Goal: Transaction & Acquisition: Purchase product/service

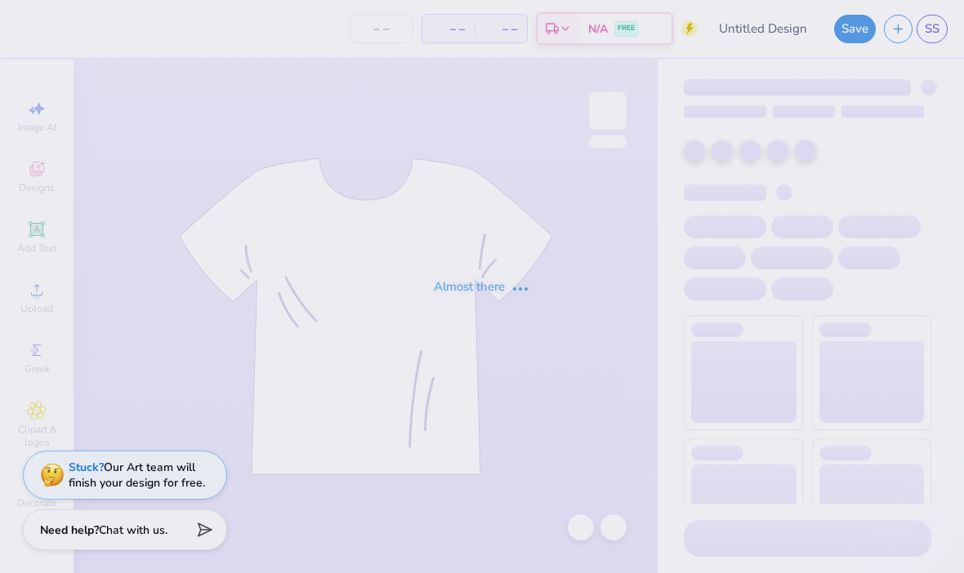
type input "TASC"
type input "12"
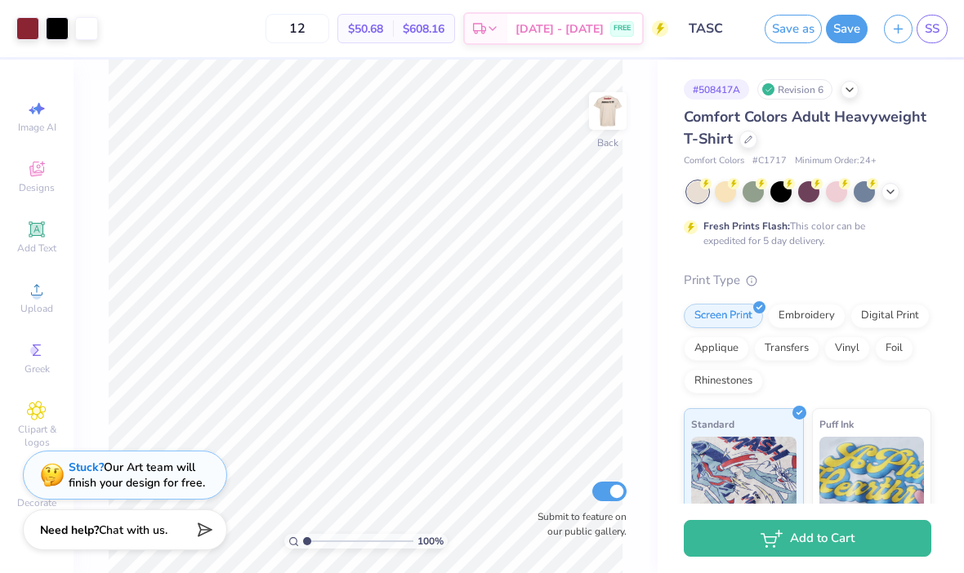
click at [618, 123] on img at bounding box center [607, 111] width 33 height 33
click at [35, 225] on icon at bounding box center [37, 230] width 20 height 20
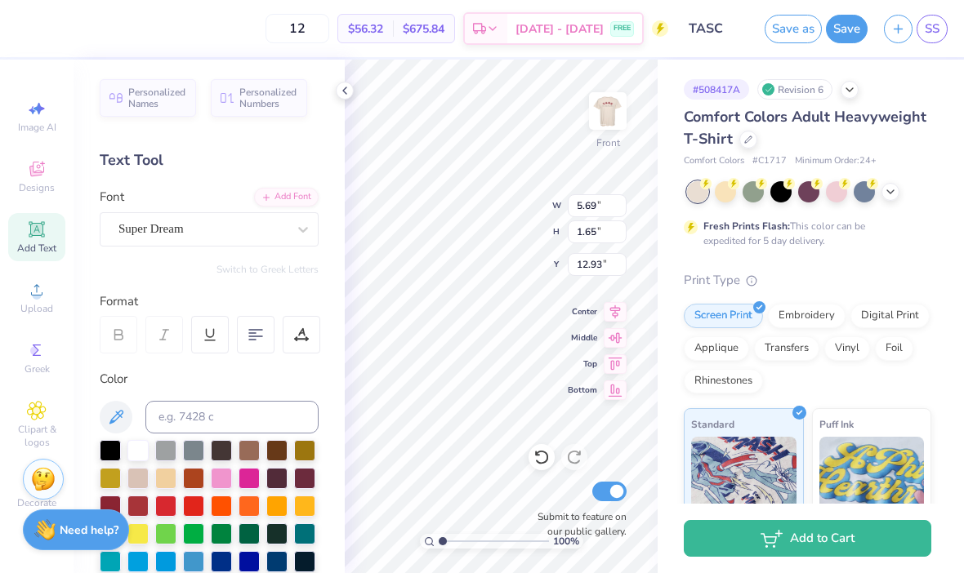
scroll to position [0, 1]
type textarea "T"
type textarea "Harvesr Christian"
type input "11.82"
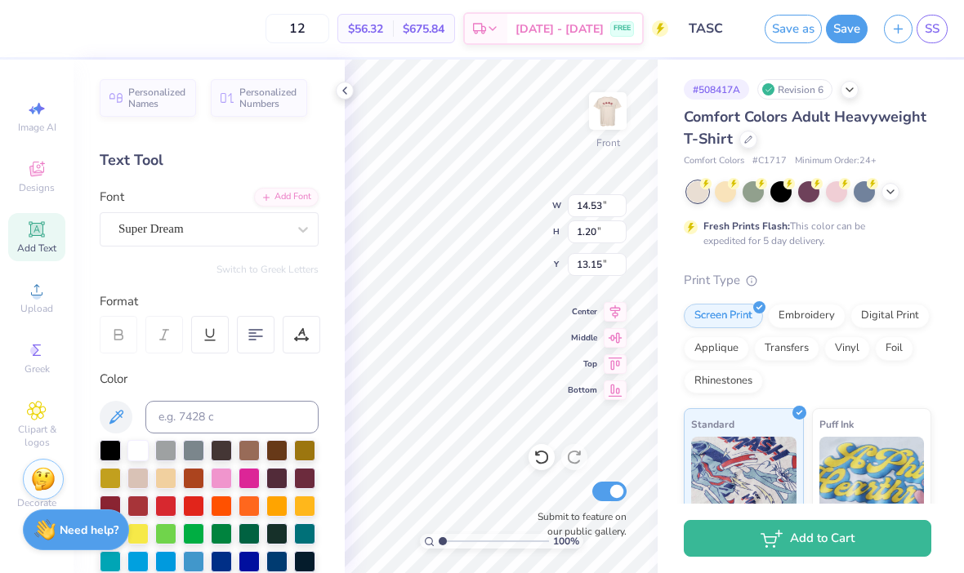
type input "0.98"
type input "13.37"
type input "5.92"
type input "0.49"
type input "14.00"
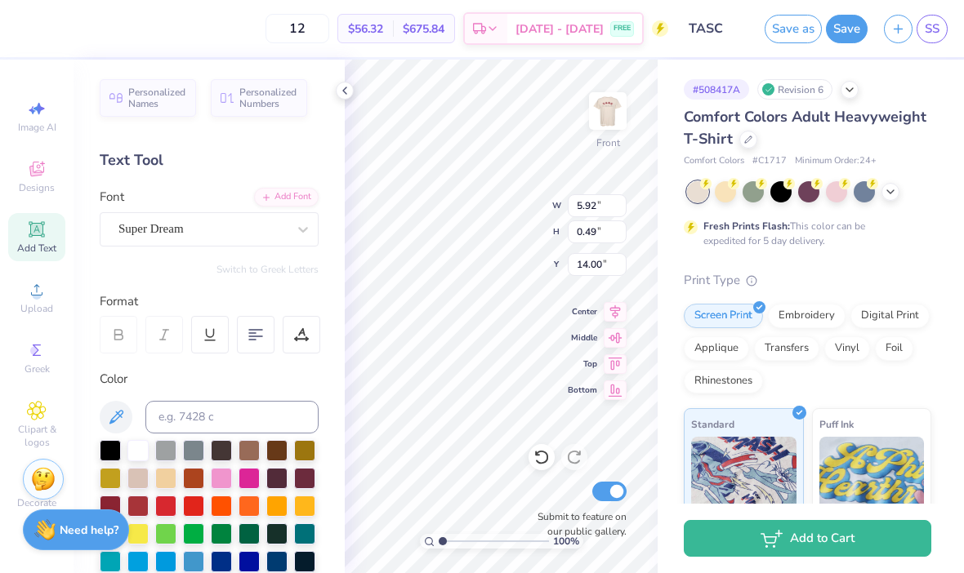
type input "7.55"
type input "0.62"
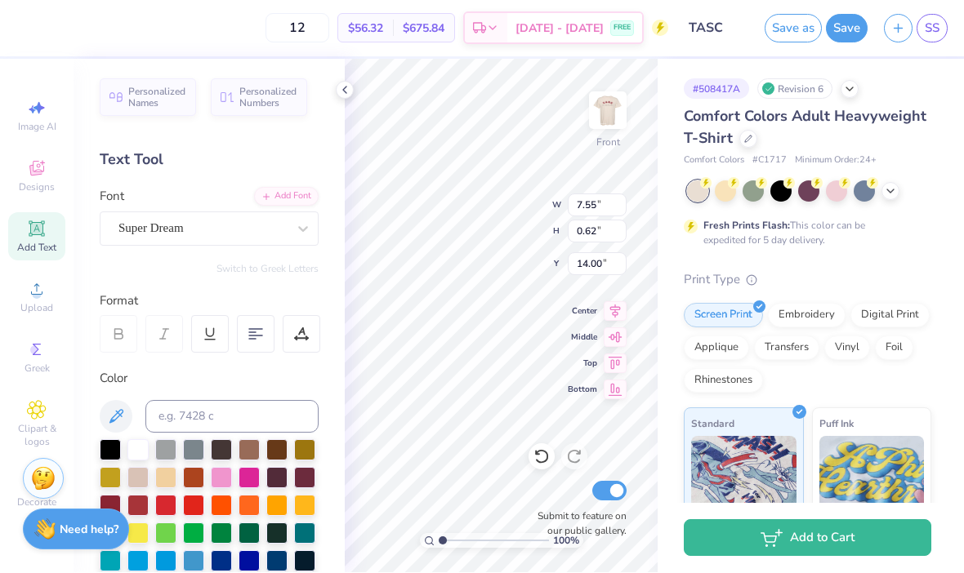
click at [202, 16] on div "12 $56.32 Per Item $675.84 Total Est. Delivery Sep 12 - 15 FREE" at bounding box center [345, 28] width 643 height 57
type input "7.85"
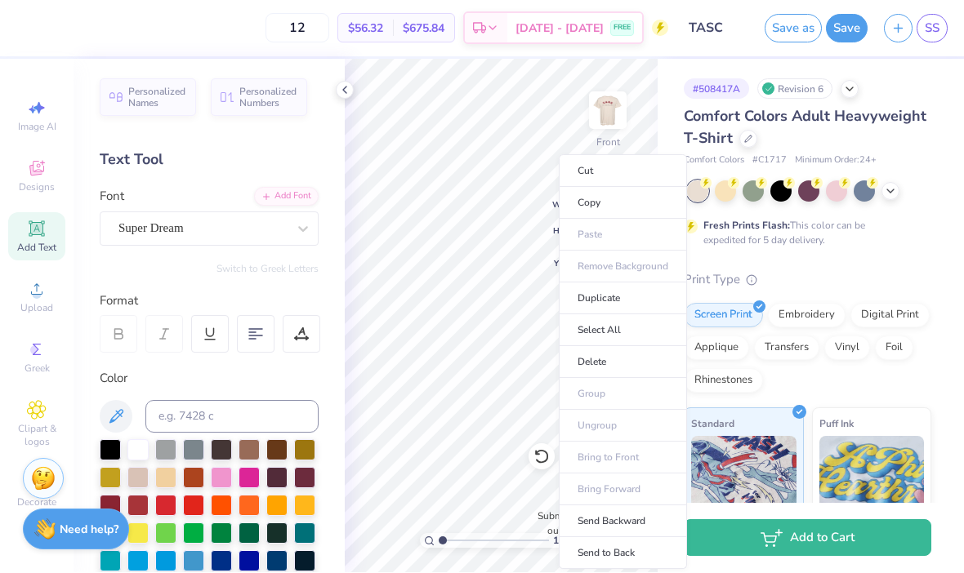
type input "7.87"
type input "0.65"
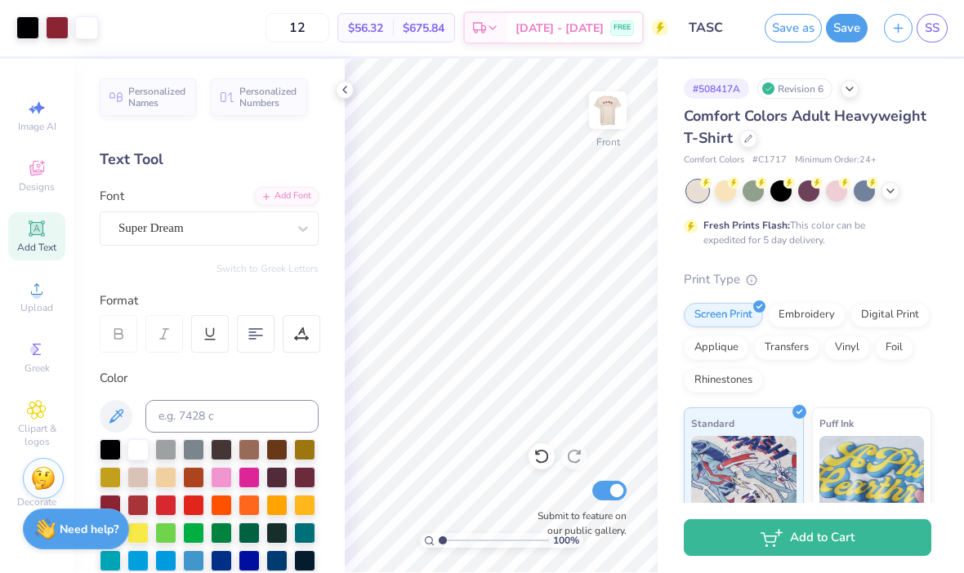
click at [240, 30] on div "12 $56.32 Per Item $675.84 Total Est. Delivery Sep 12 - 15 FREE" at bounding box center [387, 28] width 562 height 57
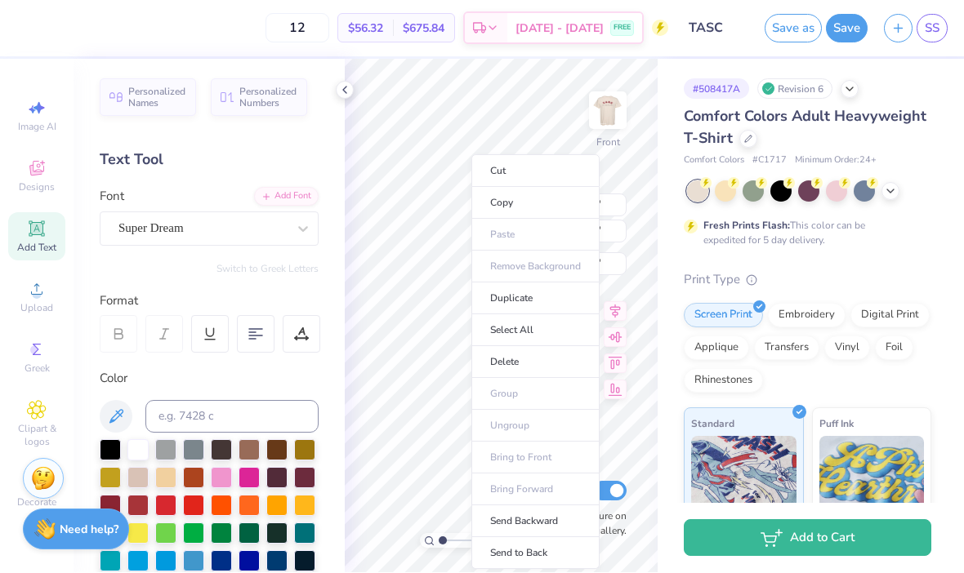
type input "8.20"
click at [541, 180] on li "Cut" at bounding box center [535, 171] width 128 height 33
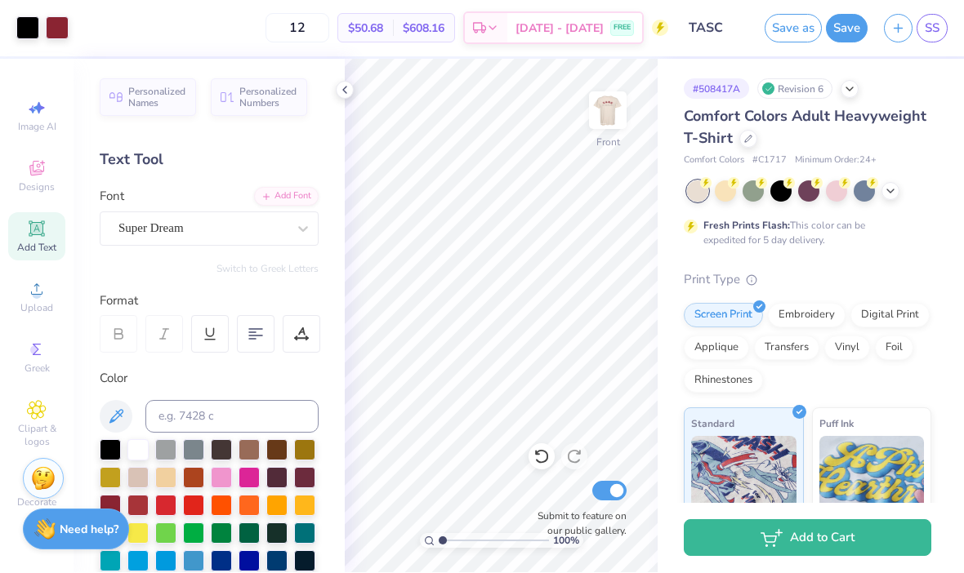
click at [345, 91] on polyline at bounding box center [344, 90] width 3 height 7
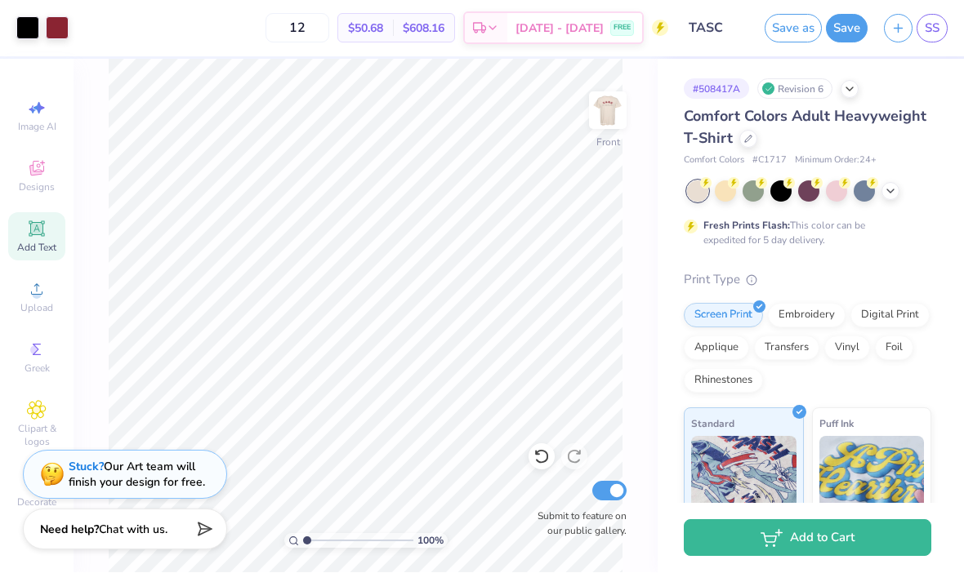
click at [38, 249] on span "Add Text" at bounding box center [36, 248] width 39 height 13
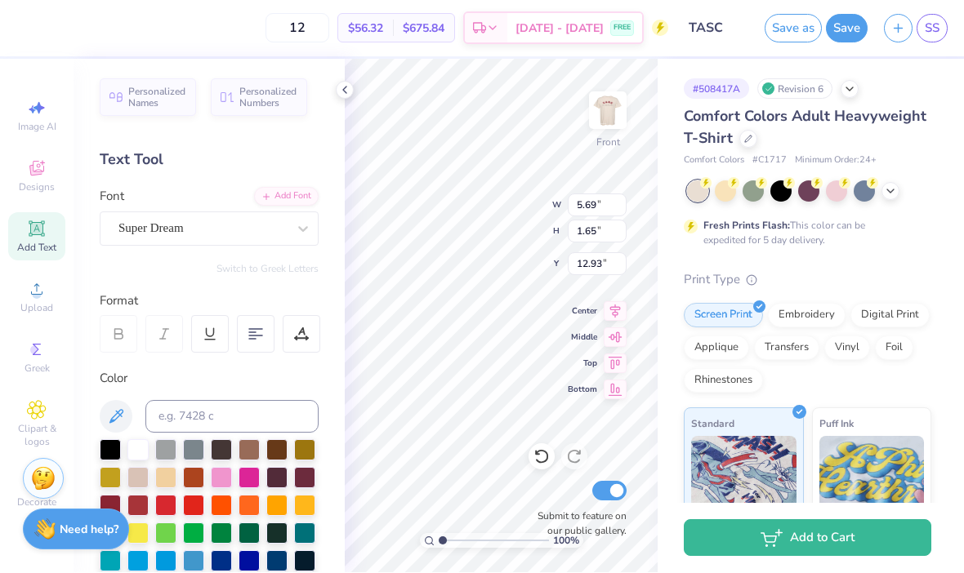
type input "2.87"
type input "0.83"
type input "7.60"
type textarea "HarvesT"
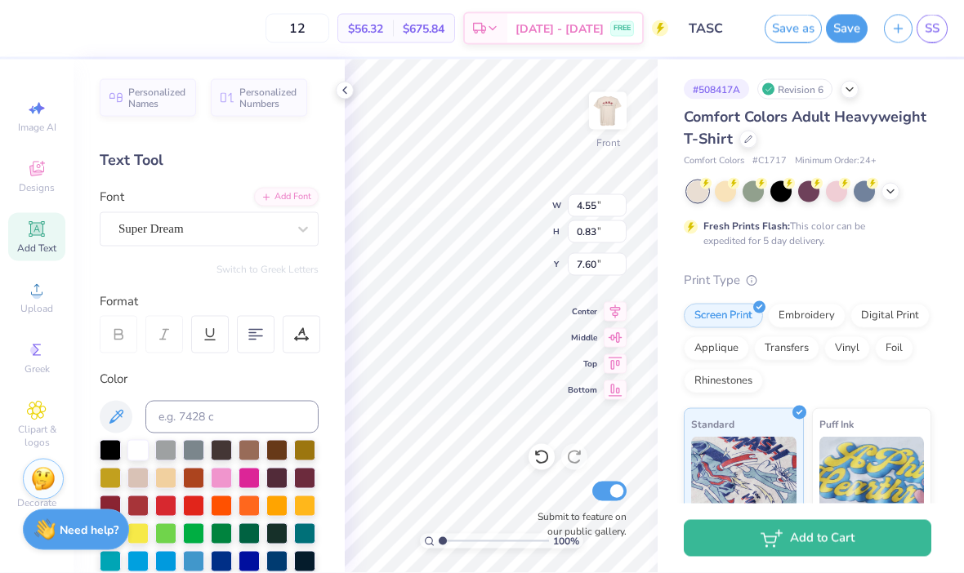
scroll to position [1, 2]
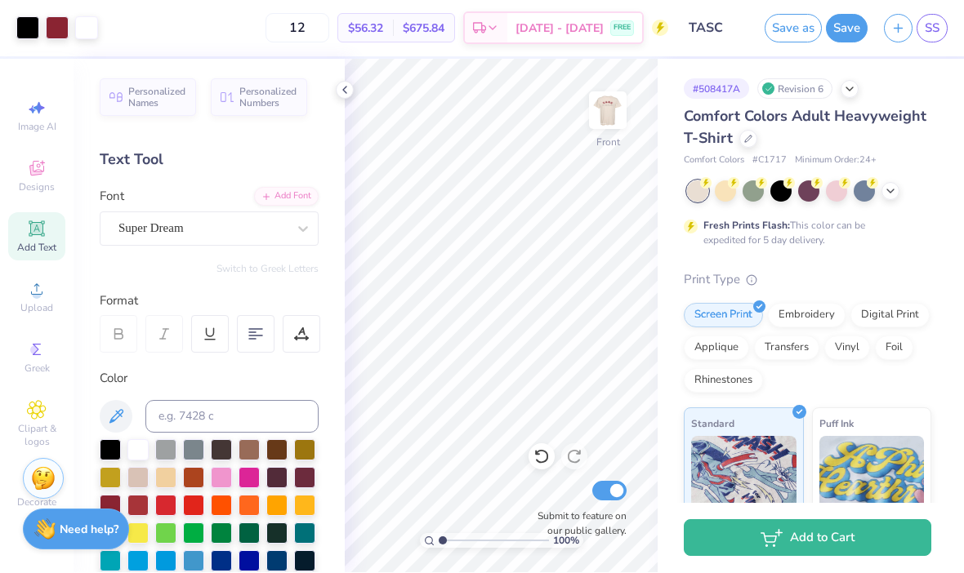
click at [171, 44] on div "12 $56.32 Per Item $675.84 Total Est. Delivery Sep 12 - 15 FREE" at bounding box center [387, 28] width 562 height 57
click at [165, 44] on div "12 $56.32 Per Item $675.84 Total Est. Delivery Sep 12 - 15 FREE" at bounding box center [387, 28] width 562 height 57
click at [164, 51] on div "12 $56.32 Per Item $675.84 Total Est. Delivery Sep 12 - 15 FREE" at bounding box center [387, 28] width 562 height 57
click at [191, 38] on div "12 $56.32 Per Item $675.84 Total Est. Delivery Sep 12 - 15 FREE" at bounding box center [387, 28] width 562 height 57
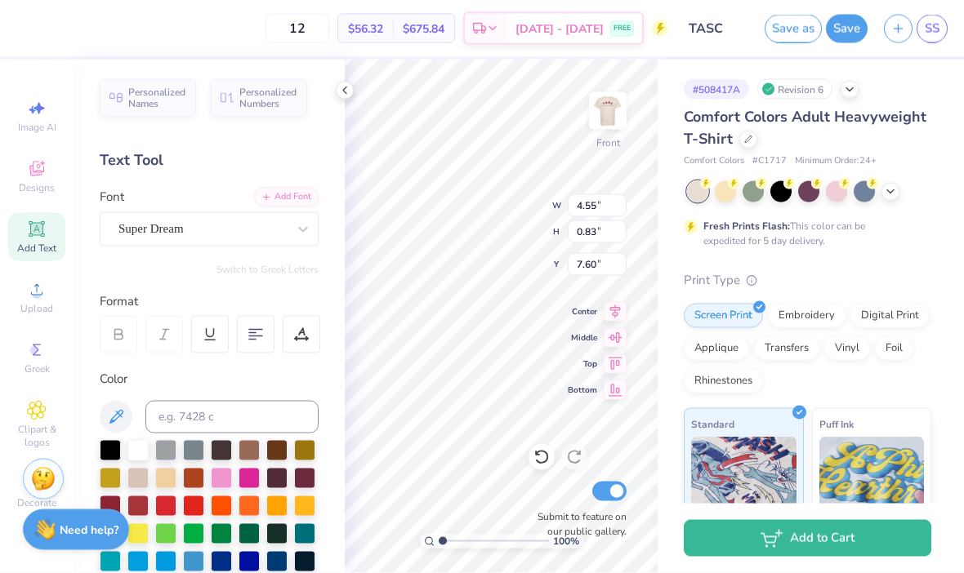
scroll to position [1, 1]
type textarea "HaT"
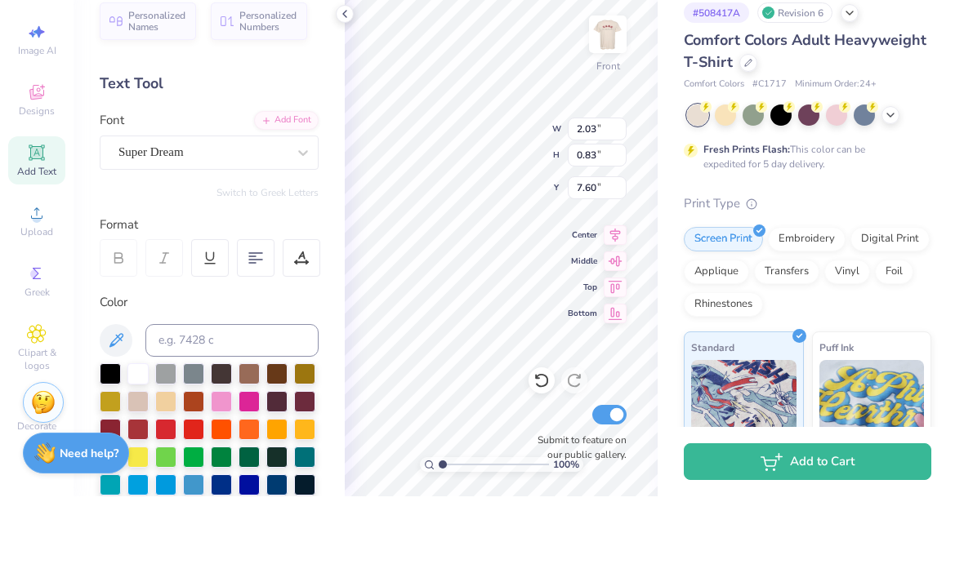
scroll to position [1, 9]
type textarea "Harvest Christian Academy"
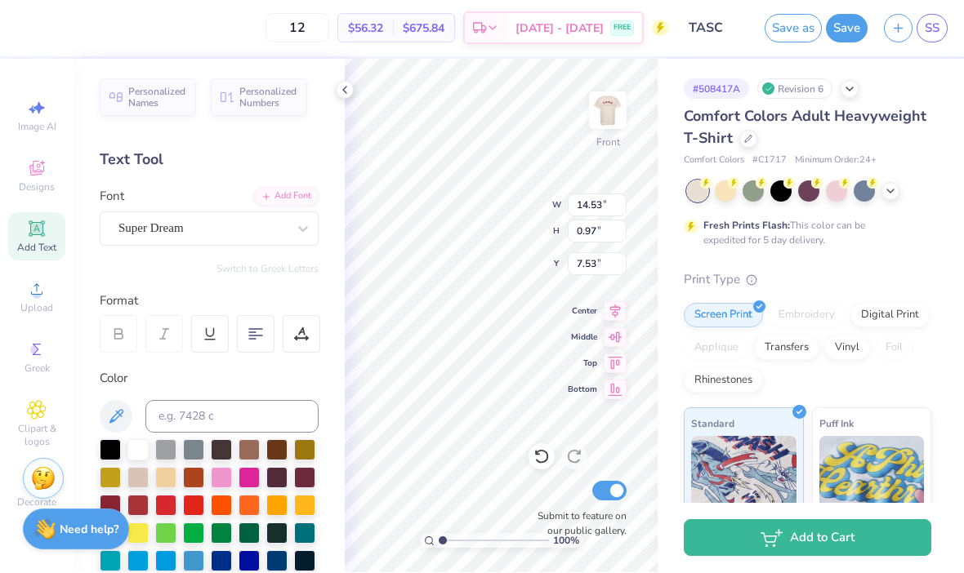
type input "12.64"
type input "0.84"
type input "7.21"
click at [345, 89] on icon at bounding box center [344, 90] width 13 height 13
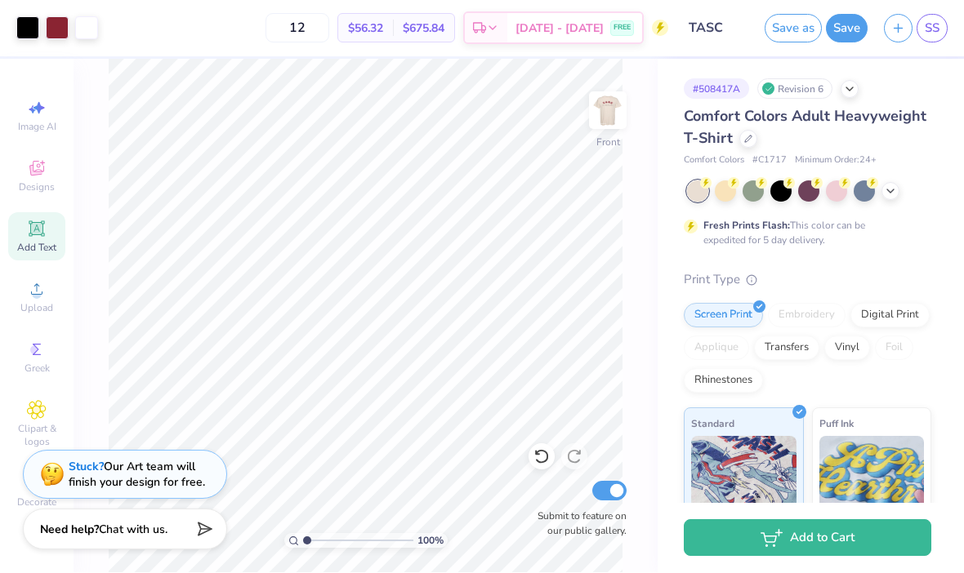
click at [611, 117] on img at bounding box center [607, 111] width 33 height 33
click at [608, 102] on img at bounding box center [607, 111] width 33 height 33
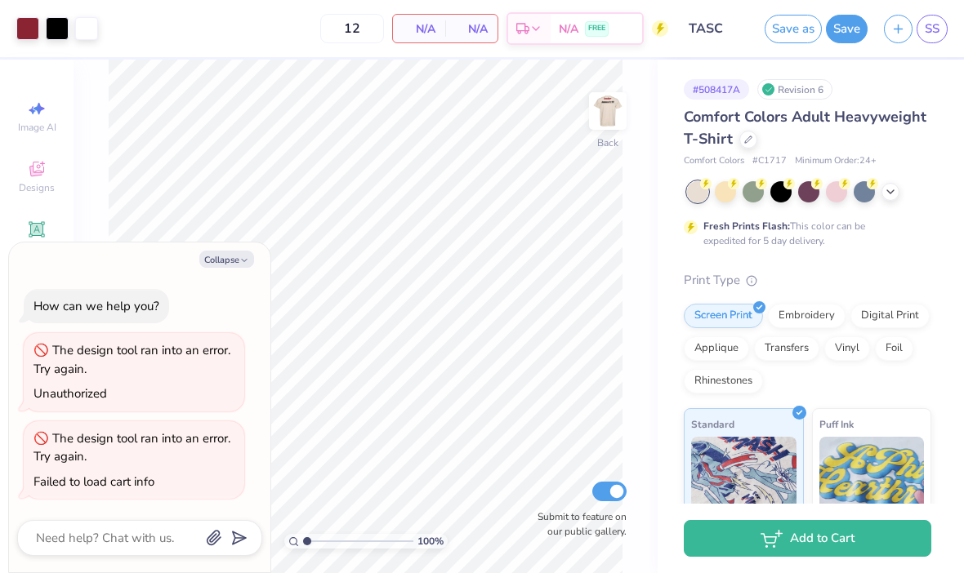
click at [608, 108] on img at bounding box center [607, 111] width 33 height 33
type textarea "x"
click at [369, 22] on input "12" at bounding box center [352, 28] width 64 height 29
type input "1"
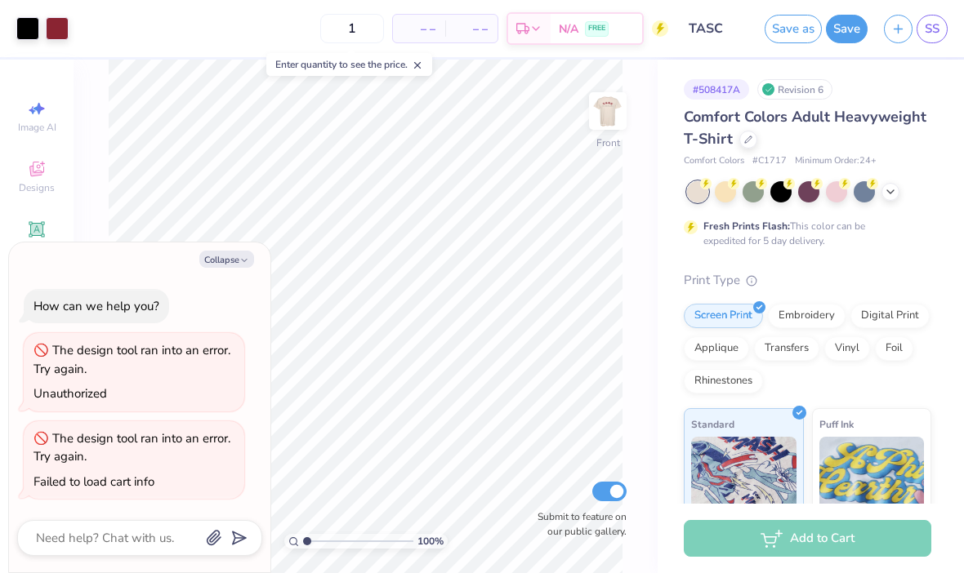
type input "10"
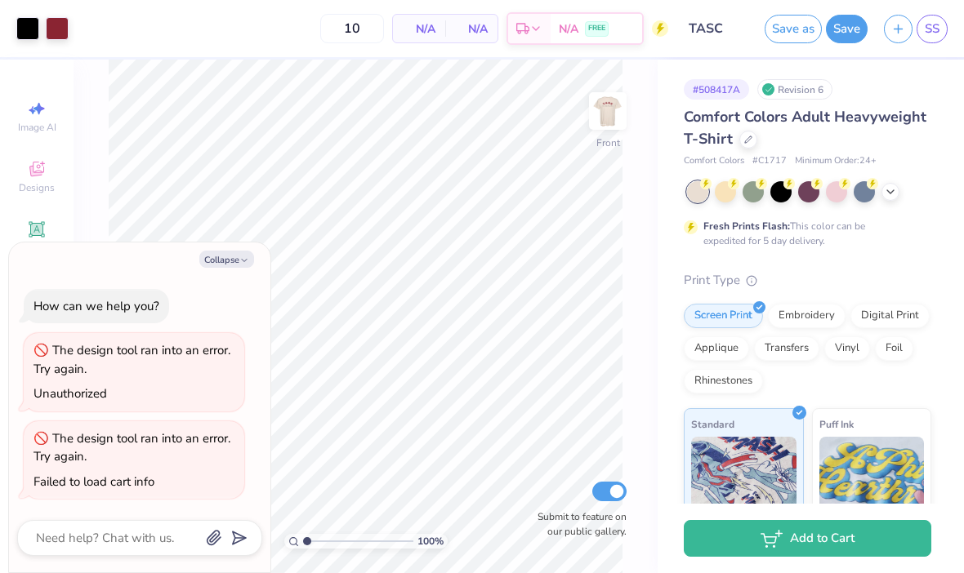
type textarea "x"
click at [436, 29] on div "N/A Per Item" at bounding box center [419, 29] width 52 height 28
type input "12"
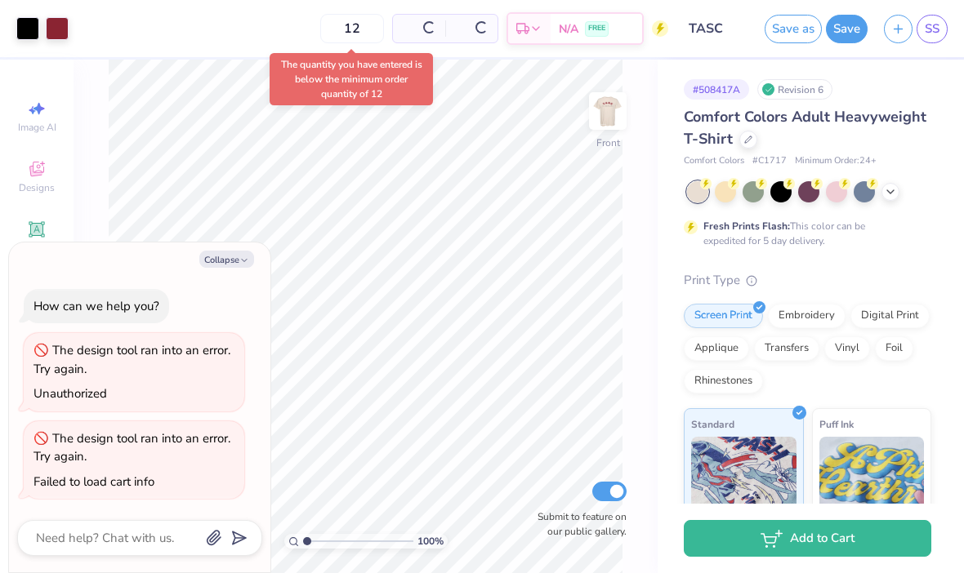
click at [241, 265] on icon "button" at bounding box center [244, 261] width 10 height 10
type textarea "x"
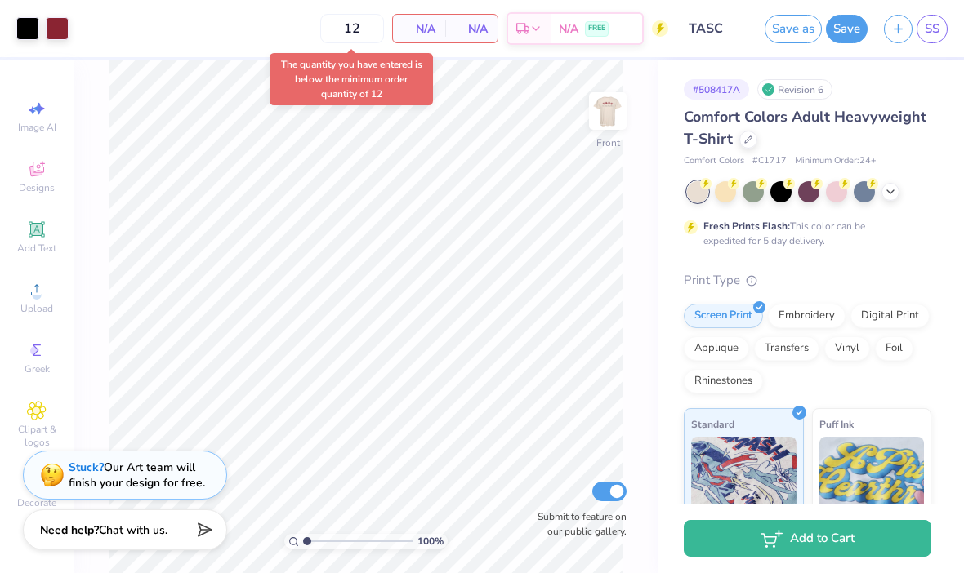
click at [427, 19] on div "N/A Per Item" at bounding box center [419, 29] width 52 height 28
